Goal: Navigation & Orientation: Find specific page/section

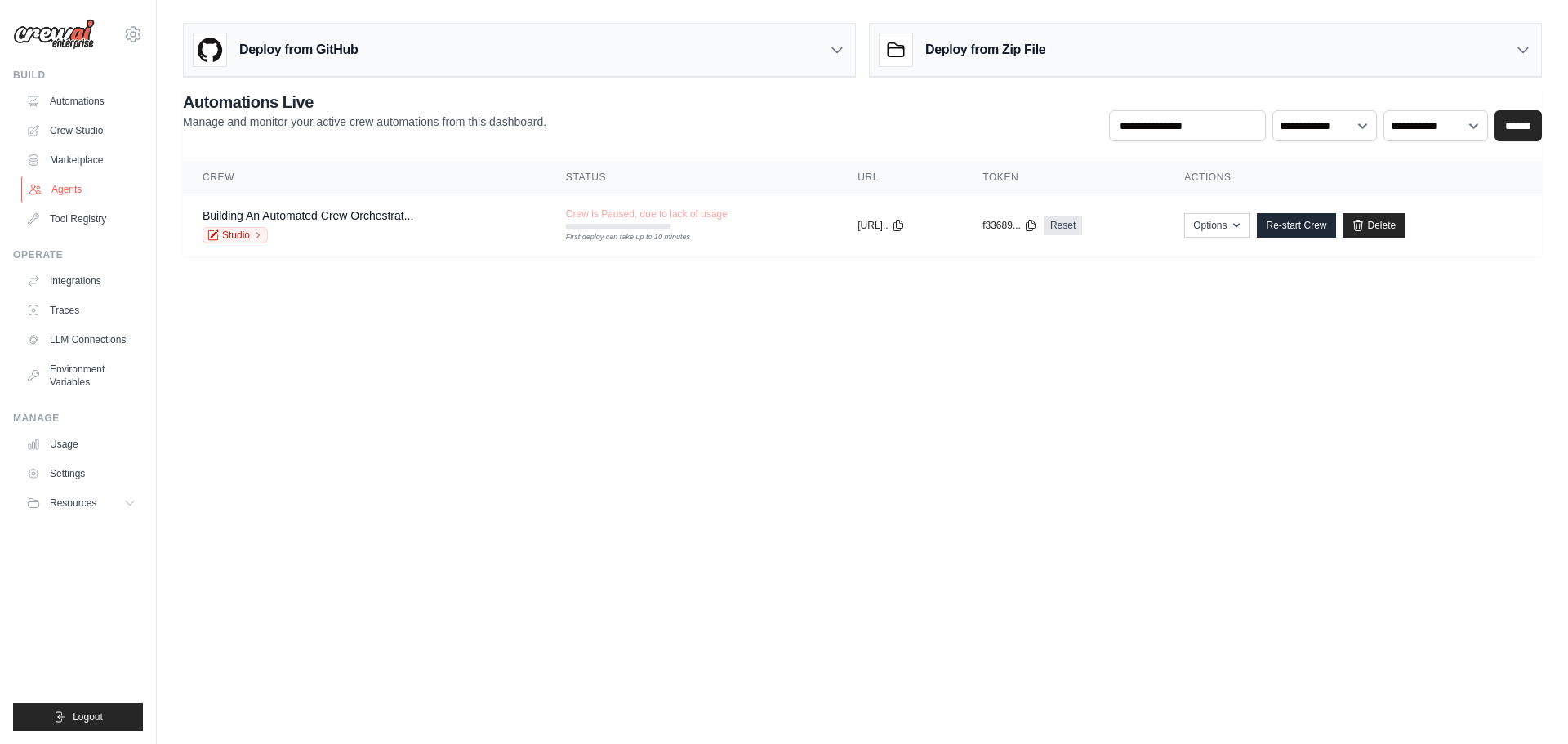
click at [60, 191] on link "Agents" at bounding box center [83, 189] width 123 height 26
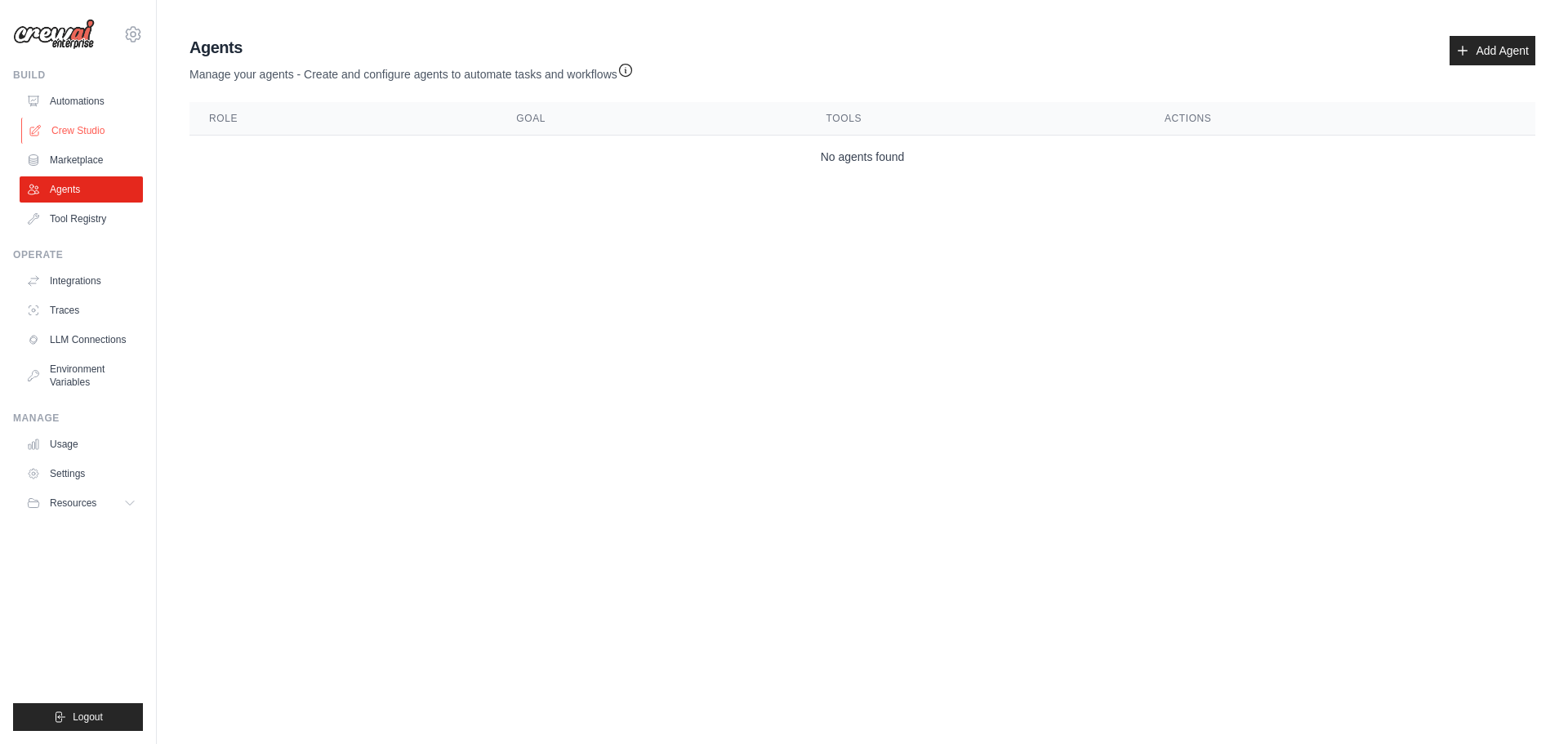
click at [81, 123] on link "Crew Studio" at bounding box center [83, 130] width 123 height 26
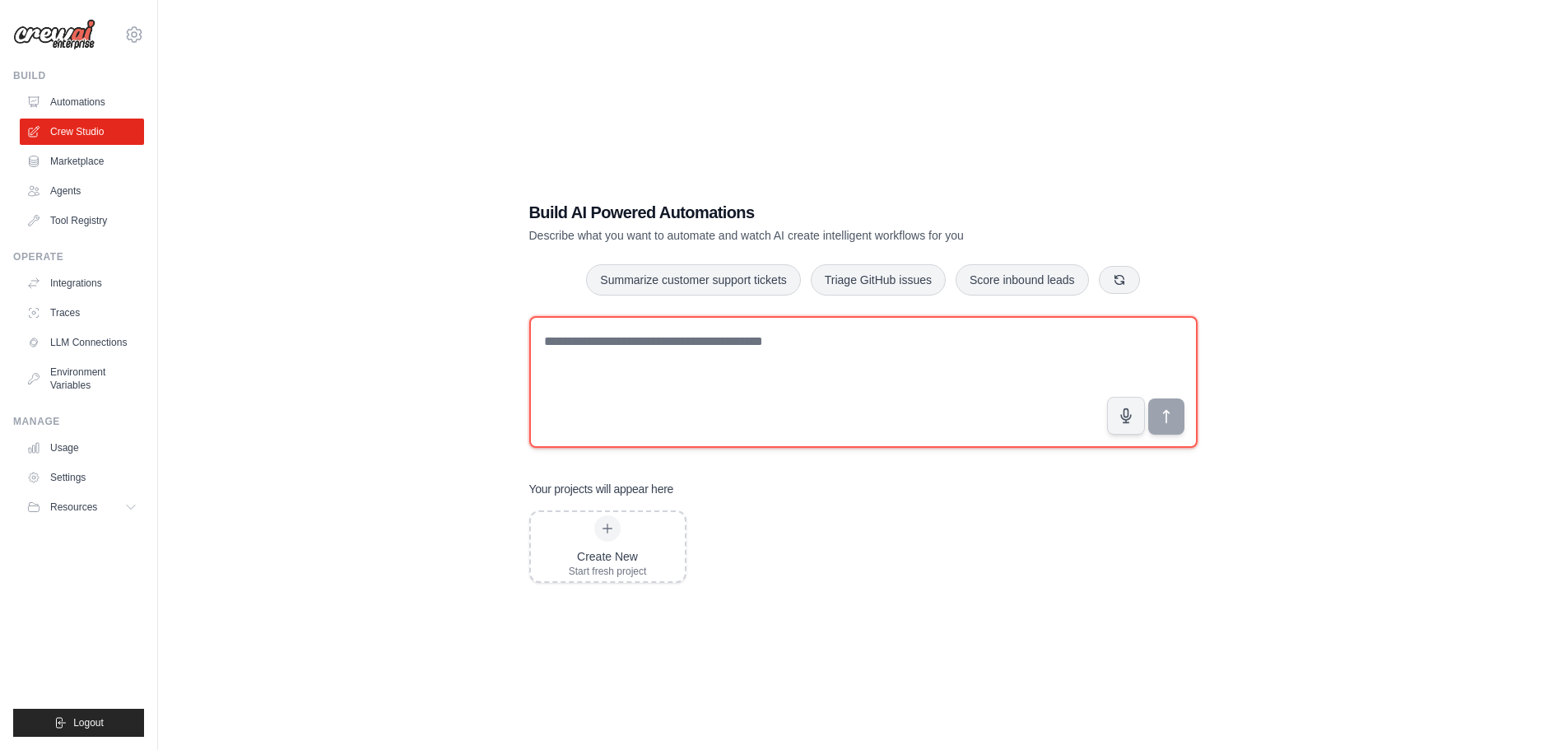
click at [582, 343] on textarea at bounding box center [863, 381] width 669 height 132
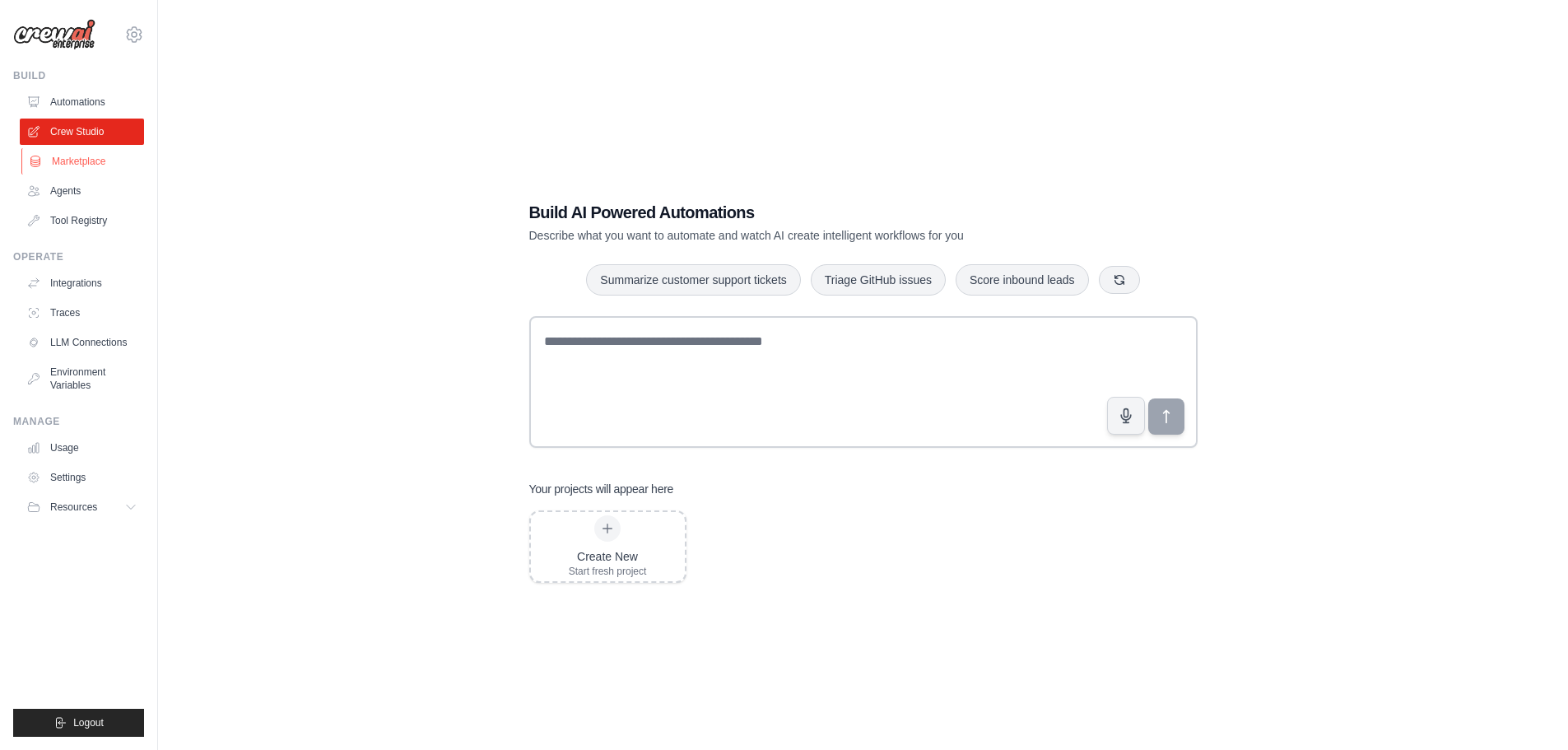
click at [64, 163] on link "Marketplace" at bounding box center [83, 161] width 124 height 26
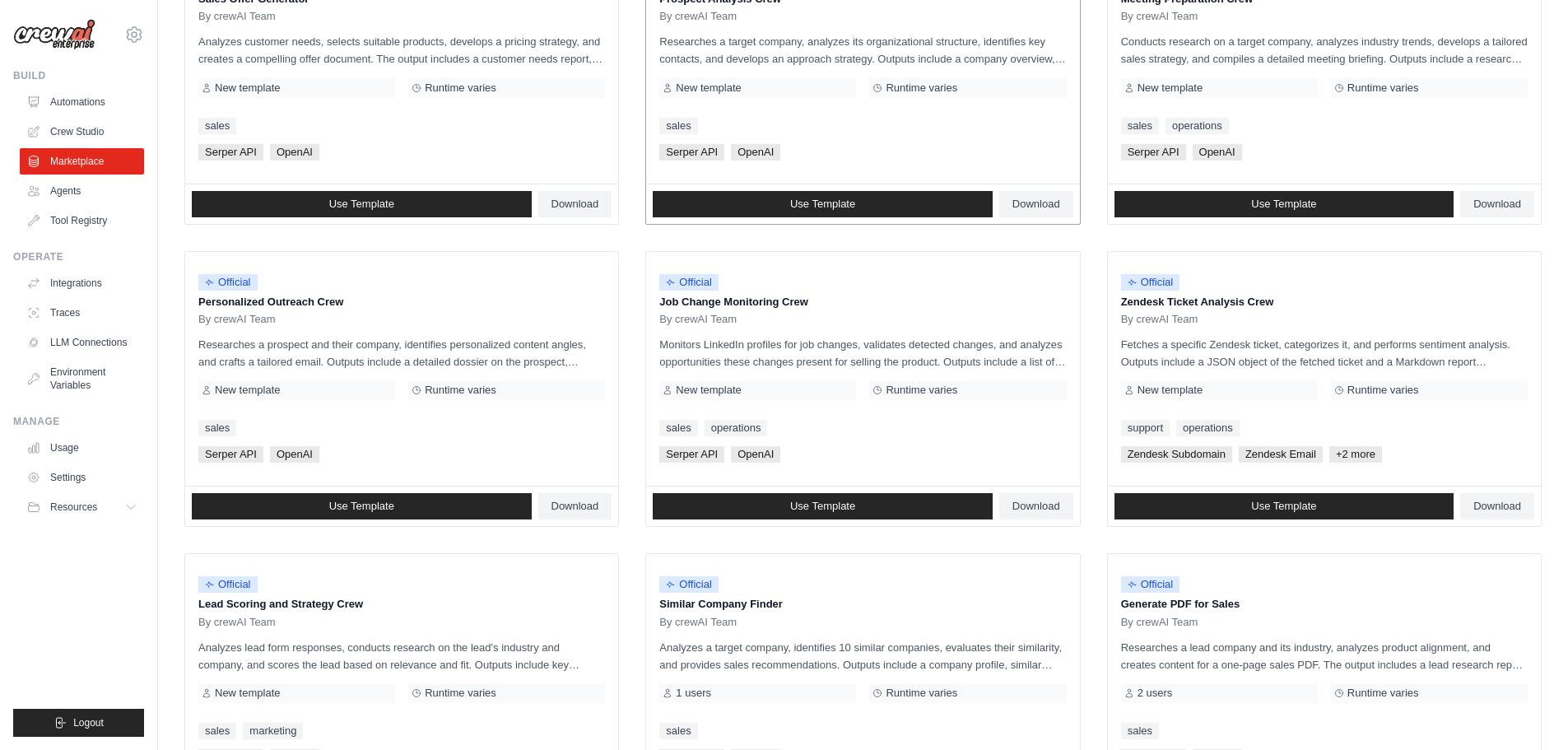
scroll to position [528, 0]
